Goal: Task Accomplishment & Management: Complete application form

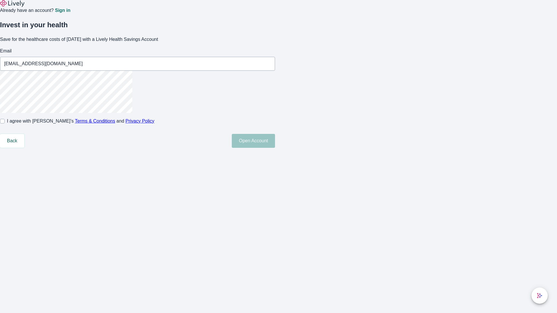
click at [5, 124] on input "I agree with Lively’s Terms & Conditions and Privacy Policy" at bounding box center [2, 121] width 5 height 5
checkbox input "true"
click at [275, 148] on button "Open Account" at bounding box center [253, 141] width 43 height 14
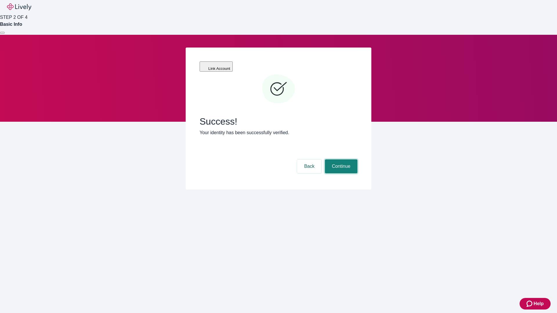
click at [340, 159] on button "Continue" at bounding box center [341, 166] width 32 height 14
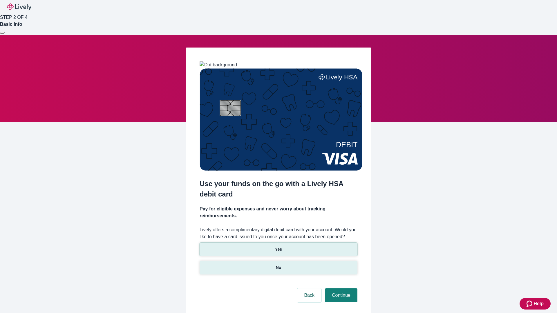
click at [278, 265] on p "No" at bounding box center [279, 268] width 6 height 6
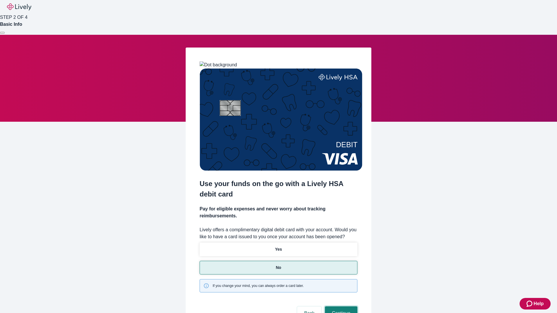
click at [340, 306] on button "Continue" at bounding box center [341, 313] width 32 height 14
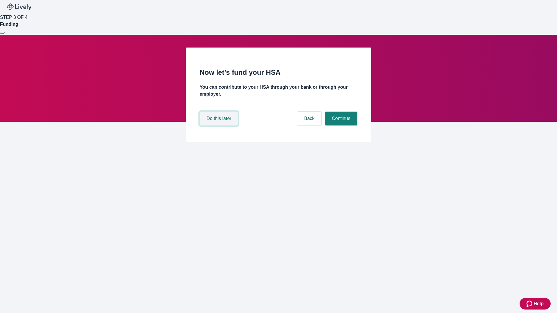
click at [219, 126] on button "Do this later" at bounding box center [218, 119] width 39 height 14
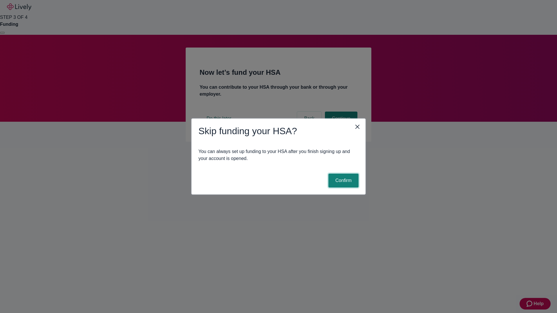
click at [342, 181] on button "Confirm" at bounding box center [343, 181] width 30 height 14
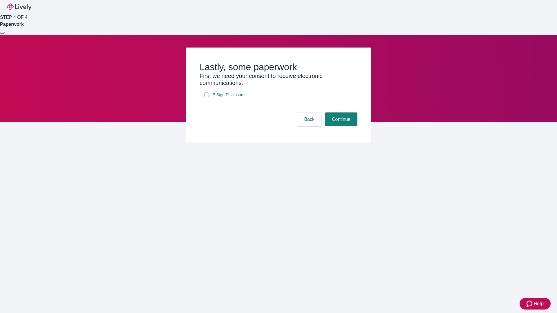
click at [206, 97] on input "E-Sign Disclosure" at bounding box center [206, 94] width 5 height 5
checkbox input "true"
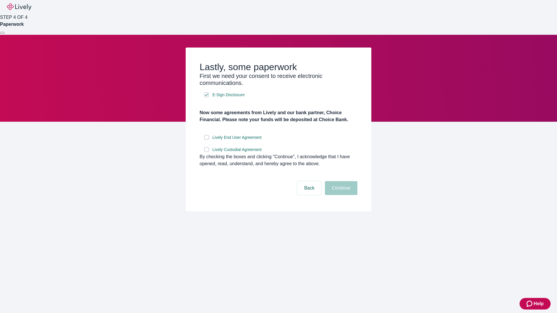
click at [206, 140] on input "Lively End User Agreement" at bounding box center [206, 137] width 5 height 5
checkbox input "true"
click at [206, 152] on input "Lively Custodial Agreement" at bounding box center [206, 149] width 5 height 5
checkbox input "true"
click at [340, 195] on button "Continue" at bounding box center [341, 188] width 32 height 14
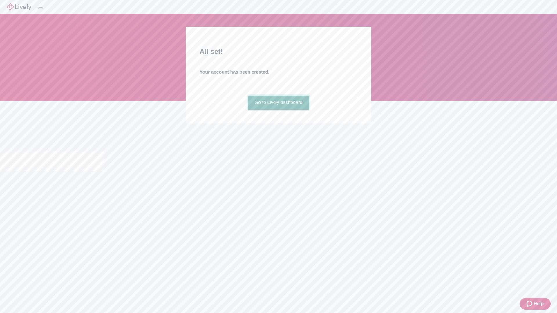
click at [278, 110] on link "Go to Lively dashboard" at bounding box center [279, 103] width 62 height 14
